Goal: Transaction & Acquisition: Download file/media

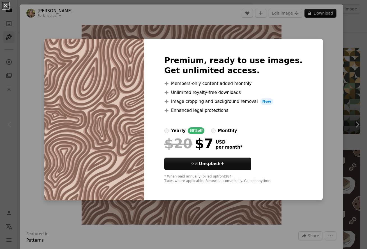
scroll to position [145, 0]
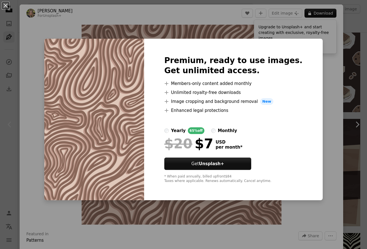
click at [256, 33] on div "An X shape Premium, ready to use images. Get unlimited access. A plus sign Memb…" at bounding box center [183, 124] width 367 height 249
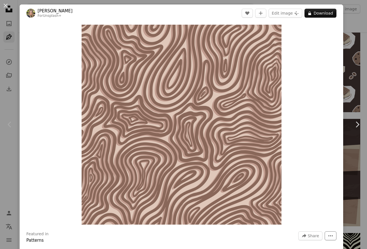
click at [333, 232] on button "More Actions" at bounding box center [331, 235] width 12 height 9
click at [298, 172] on dialog "An X shape Chevron left Chevron right [PERSON_NAME] For Unsplash+ A heart A plu…" at bounding box center [183, 124] width 367 height 249
click at [321, 10] on button "A lock Download" at bounding box center [320, 13] width 32 height 9
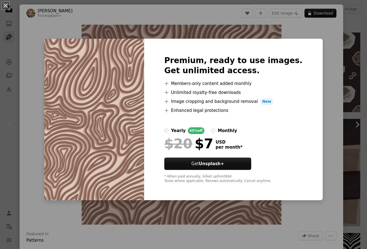
click at [358, 27] on div "An X shape Premium, ready to use images. Get unlimited access. A plus sign Memb…" at bounding box center [183, 124] width 367 height 249
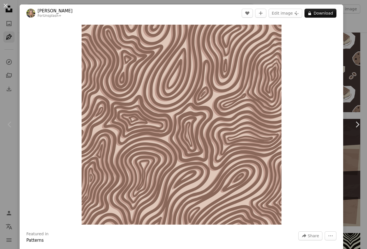
click at [2, 7] on button "An X shape" at bounding box center [5, 5] width 7 height 7
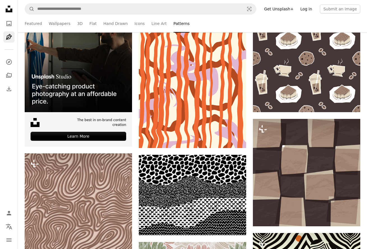
click at [305, 9] on link "Log in" at bounding box center [306, 8] width 18 height 9
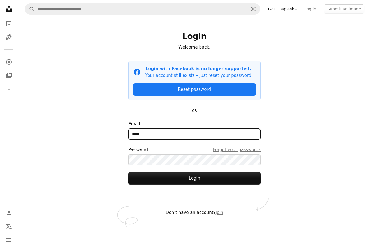
type input "******"
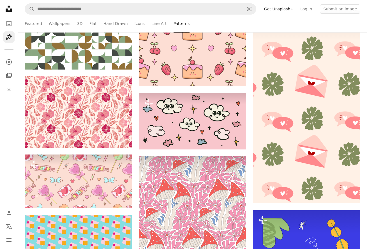
scroll to position [388, 0]
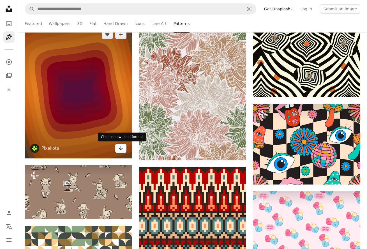
click at [121, 148] on icon "Arrow pointing down" at bounding box center [121, 148] width 4 height 7
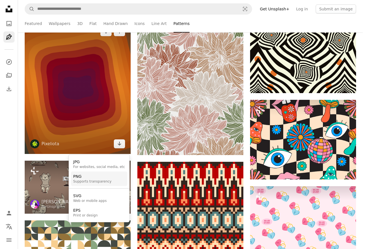
click at [110, 179] on link "PNG Supports transparency" at bounding box center [99, 178] width 56 height 15
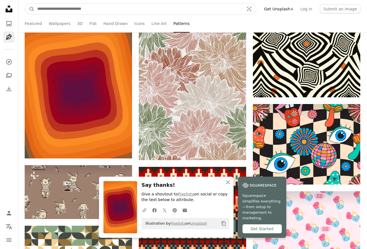
click at [101, 11] on input "Find visuals sitewide" at bounding box center [138, 9] width 208 height 11
type input "********"
click at [30, 9] on button "A magnifying glass" at bounding box center [30, 9] width 10 height 11
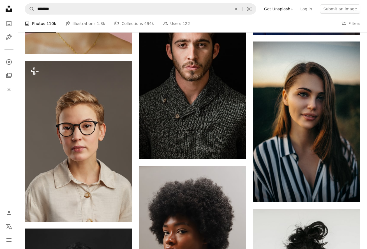
scroll to position [772, 0]
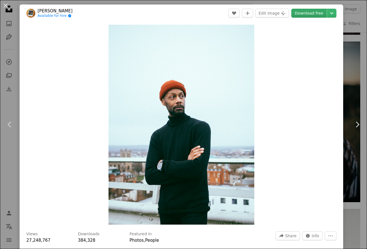
click at [310, 14] on link "Download free" at bounding box center [308, 13] width 35 height 9
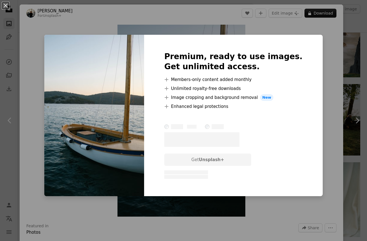
scroll to position [1426, 0]
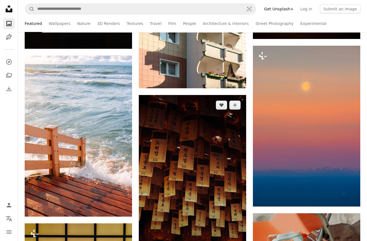
scroll to position [1945, 0]
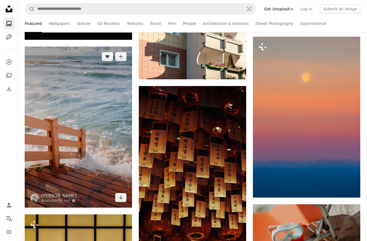
click at [83, 164] on img at bounding box center [78, 127] width 107 height 161
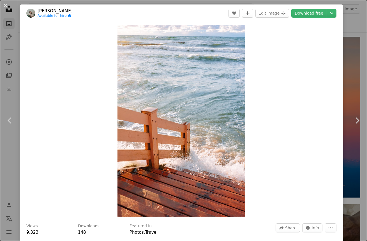
drag, startPoint x: 314, startPoint y: 2, endPoint x: 309, endPoint y: 12, distance: 11.5
click at [314, 2] on div "An X shape Chevron left Chevron right Alexander Lunyov Available for hire A che…" at bounding box center [183, 120] width 367 height 241
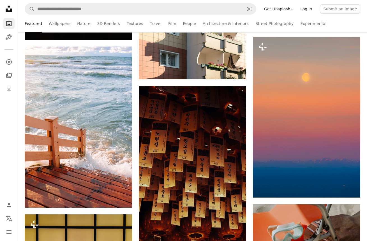
click at [309, 12] on link "Log in" at bounding box center [306, 8] width 18 height 9
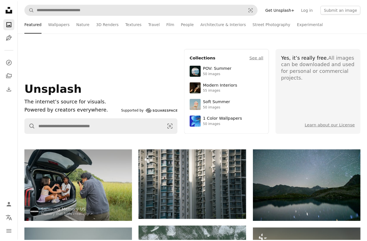
scroll to position [1945, 0]
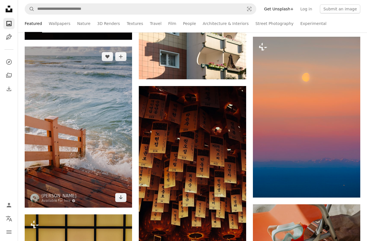
click at [62, 120] on img at bounding box center [78, 127] width 107 height 161
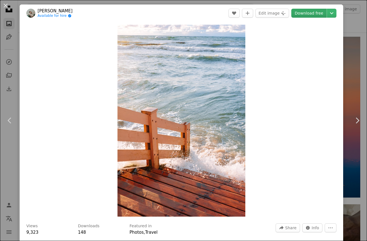
click at [310, 17] on link "Download free" at bounding box center [308, 13] width 35 height 9
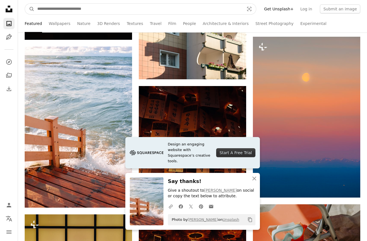
click at [85, 11] on input "Find visuals sitewide" at bounding box center [138, 9] width 208 height 11
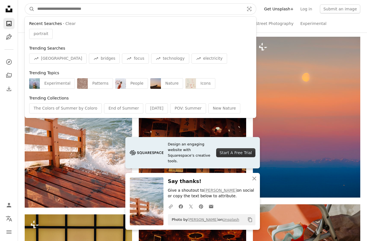
click at [84, 11] on input "Find visuals sitewide" at bounding box center [138, 9] width 208 height 11
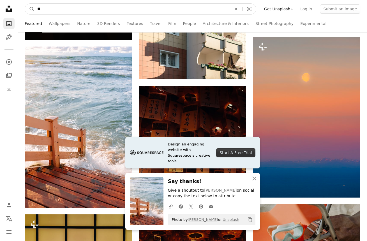
type input "***"
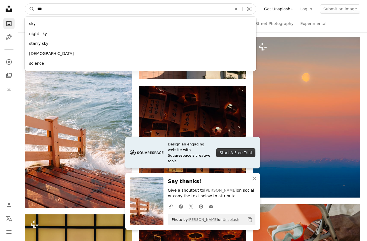
click at [30, 9] on button "A magnifying glass" at bounding box center [30, 9] width 10 height 11
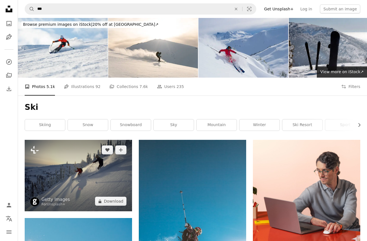
scroll to position [113, 0]
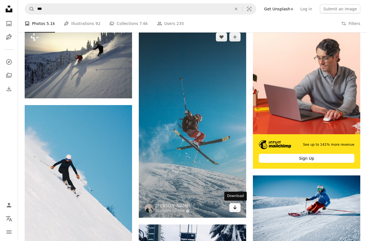
click at [231, 209] on link "Arrow pointing down" at bounding box center [234, 207] width 11 height 9
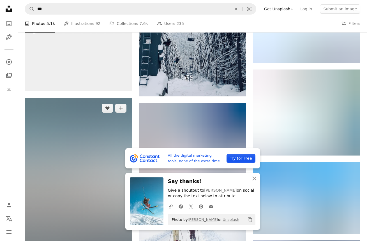
scroll to position [399, 0]
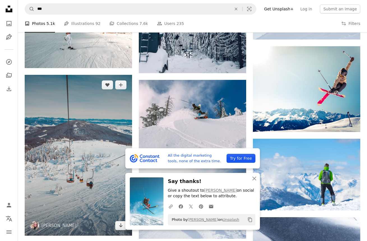
click at [87, 161] on img at bounding box center [78, 155] width 107 height 161
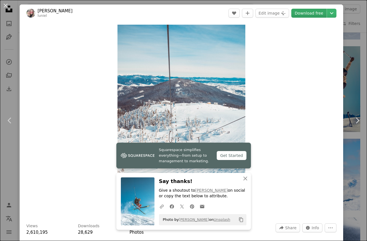
click at [303, 15] on link "Download free" at bounding box center [308, 13] width 35 height 9
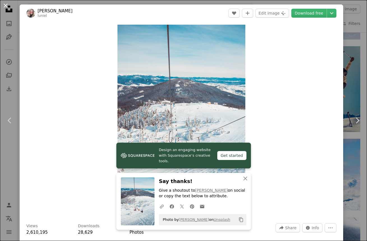
click at [8, 4] on button "An X shape" at bounding box center [5, 5] width 7 height 7
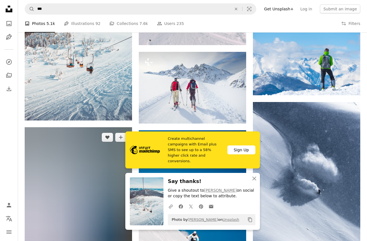
scroll to position [631, 0]
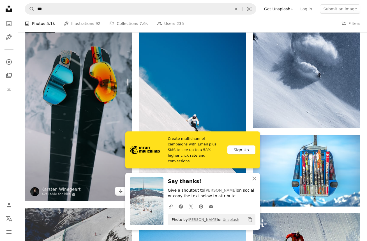
click at [119, 193] on icon "Arrow pointing down" at bounding box center [121, 190] width 4 height 7
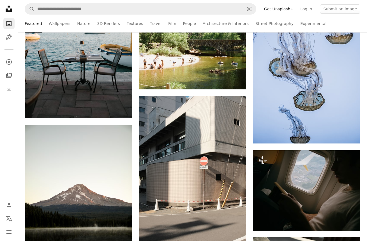
scroll to position [1945, 0]
